Goal: Task Accomplishment & Management: Use online tool/utility

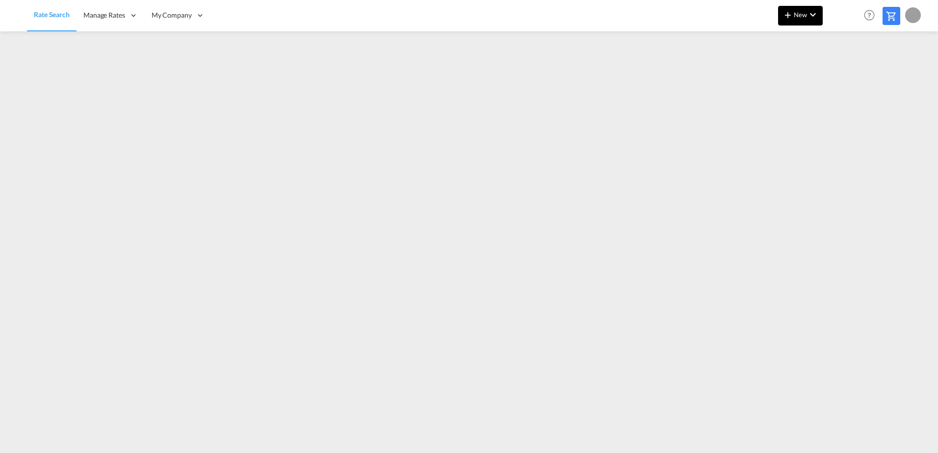
click at [795, 18] on span "New" at bounding box center [800, 15] width 37 height 8
click at [896, 119] on md-backdrop at bounding box center [469, 226] width 938 height 453
